Goal: Task Accomplishment & Management: Manage account settings

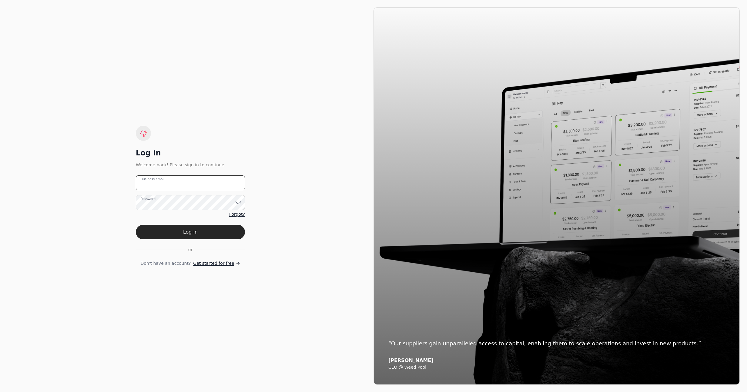
click at [170, 181] on email "Business email" at bounding box center [190, 182] width 109 height 15
click at [295, 134] on div "Log in Welcome back! Please sign in to continue. Business email Password Forgot…" at bounding box center [190, 196] width 366 height 378
click at [317, 150] on div "Log in Welcome back! Please sign in to continue. Business email Password Forgot…" at bounding box center [190, 196] width 366 height 378
click at [212, 184] on email "Business email" at bounding box center [190, 182] width 109 height 15
type email "[EMAIL_ADDRESS][DOMAIN_NAME]"
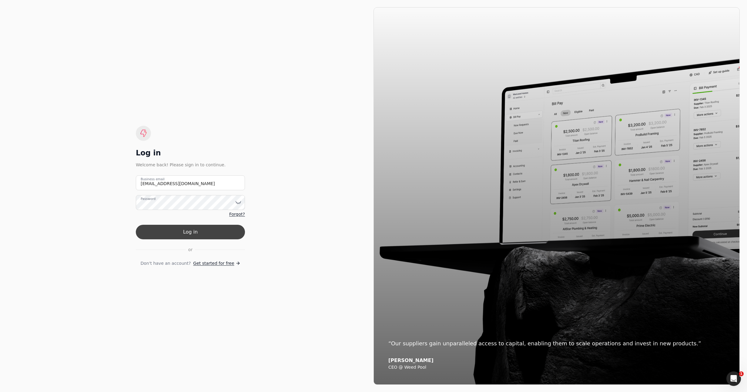
click at [173, 233] on button "Log in" at bounding box center [190, 232] width 109 height 15
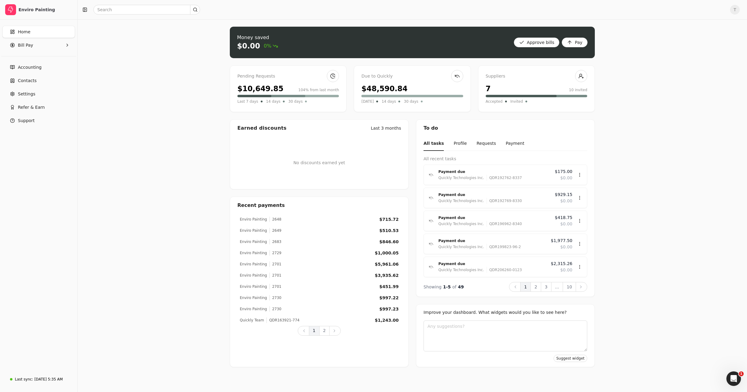
click at [737, 10] on span "T" at bounding box center [735, 10] width 10 height 10
click at [696, 35] on span "Personal settings" at bounding box center [702, 33] width 36 height 6
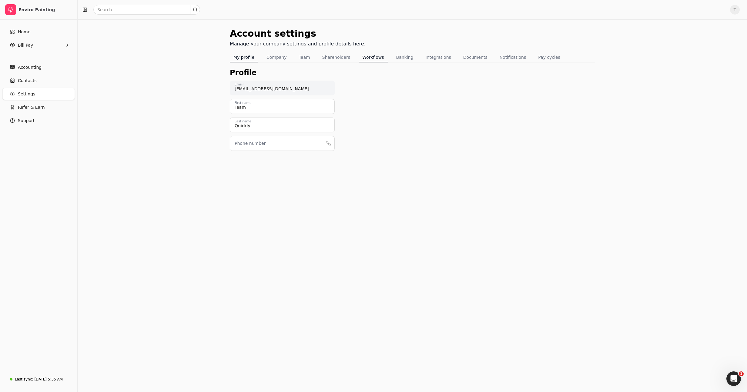
click at [369, 56] on button "Workflows" at bounding box center [373, 57] width 29 height 10
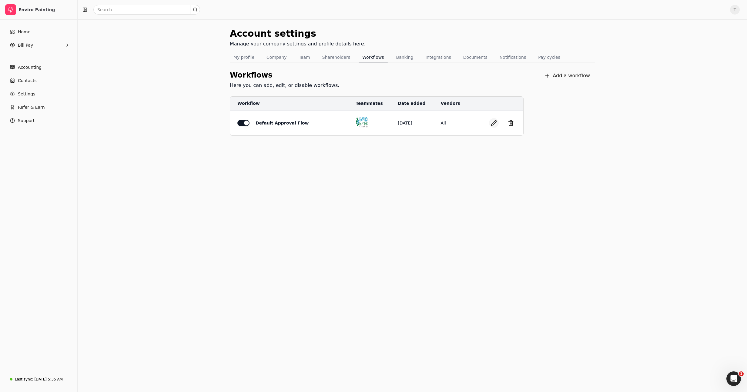
click at [496, 124] on button "button" at bounding box center [494, 123] width 10 height 10
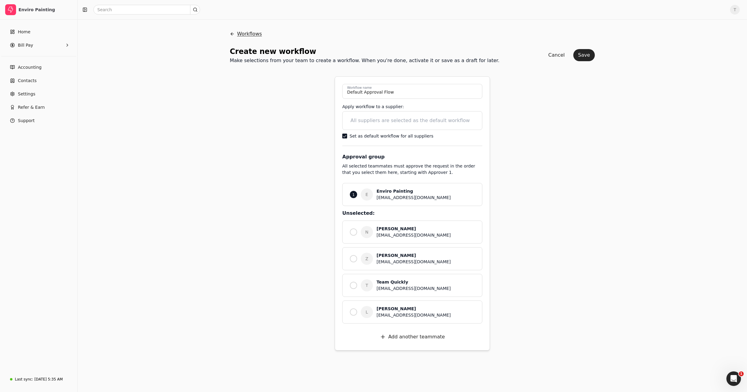
click at [233, 32] on button "Workflows" at bounding box center [246, 34] width 32 height 15
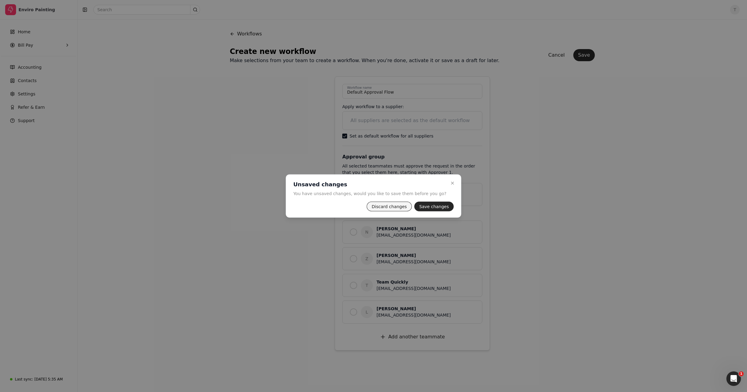
click at [379, 208] on button "Discard changes" at bounding box center [388, 207] width 45 height 10
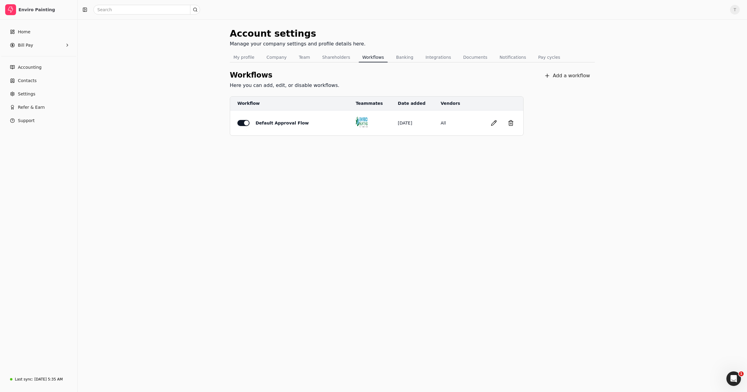
click at [440, 211] on div "Account settings Manage your company settings and profile details here. My prof…" at bounding box center [412, 205] width 669 height 373
click at [495, 124] on button "button" at bounding box center [494, 123] width 10 height 10
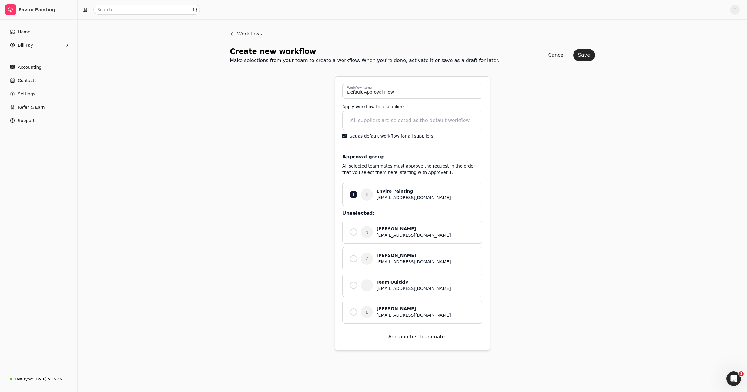
click at [239, 30] on button "Workflows" at bounding box center [246, 34] width 32 height 15
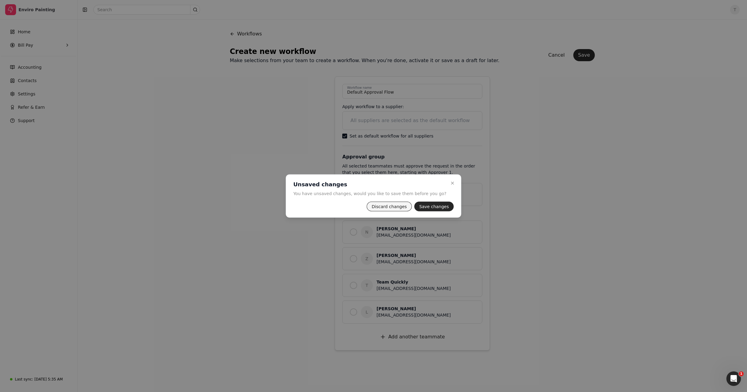
click at [386, 205] on button "Discard changes" at bounding box center [388, 207] width 45 height 10
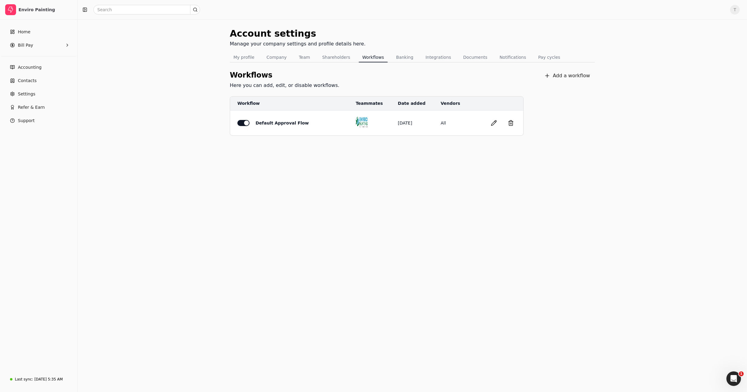
drag, startPoint x: 157, startPoint y: 105, endPoint x: 214, endPoint y: 4, distance: 115.4
click at [157, 105] on div "Account settings Manage your company settings and profile details here. My prof…" at bounding box center [412, 205] width 669 height 373
click at [715, 103] on div "Account settings Manage your company settings and profile details here. My prof…" at bounding box center [412, 205] width 669 height 373
